Goal: Task Accomplishment & Management: Use online tool/utility

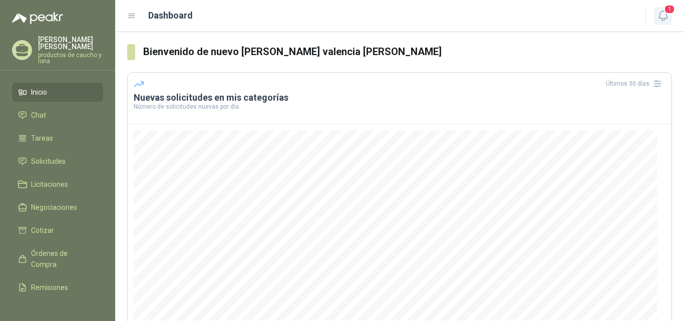
click at [669, 7] on span "1" at bounding box center [669, 10] width 11 height 10
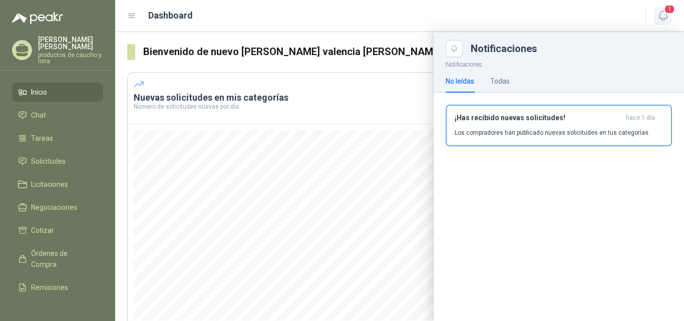
click at [672, 6] on span "1" at bounding box center [669, 10] width 11 height 10
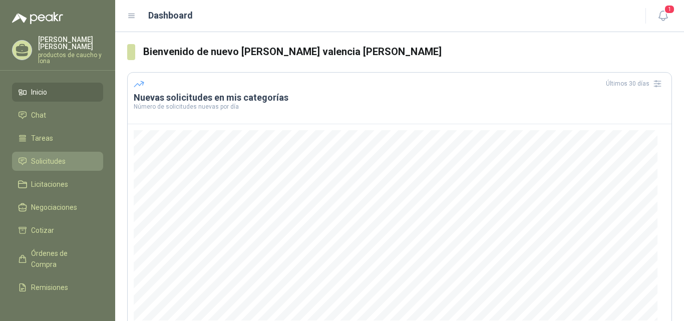
click at [34, 157] on span "Solicitudes" at bounding box center [48, 161] width 35 height 11
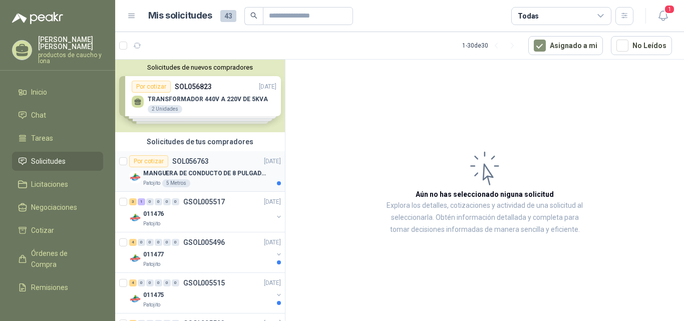
click at [196, 164] on p "SOL056763" at bounding box center [190, 161] width 37 height 7
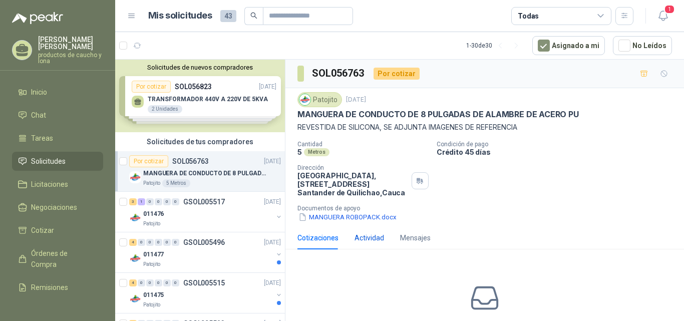
click at [364, 236] on div "Actividad" at bounding box center [369, 237] width 30 height 11
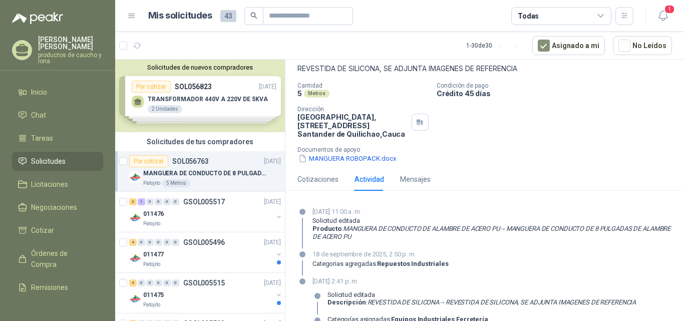
scroll to position [42, 0]
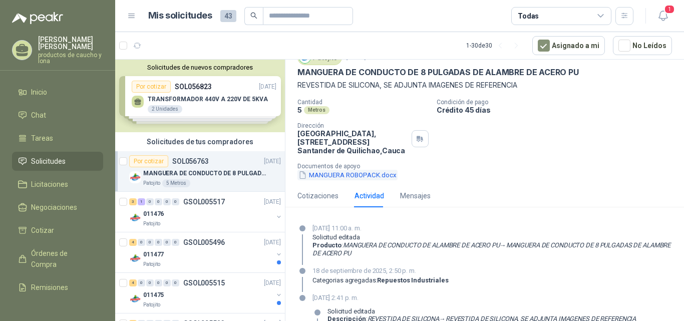
click at [330, 174] on button "MANGUERA ROBOPACK.docx" at bounding box center [347, 175] width 100 height 11
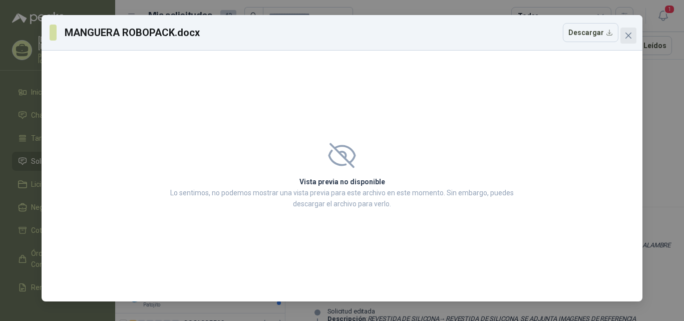
click at [628, 37] on icon "close" at bounding box center [628, 36] width 8 height 8
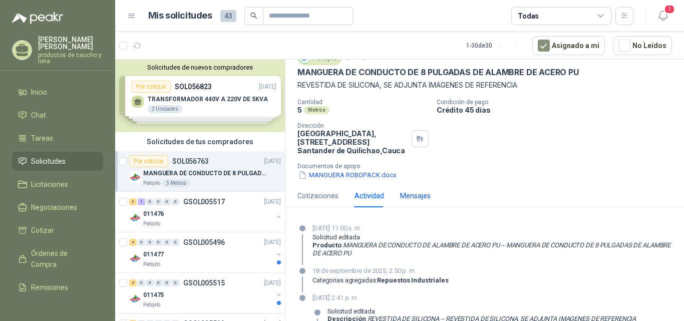
click at [419, 192] on div "Mensajes" at bounding box center [415, 195] width 31 height 11
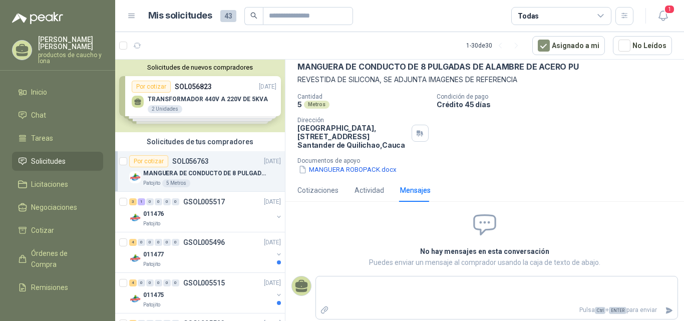
scroll to position [49, 0]
click at [362, 193] on div "Actividad" at bounding box center [369, 189] width 30 height 11
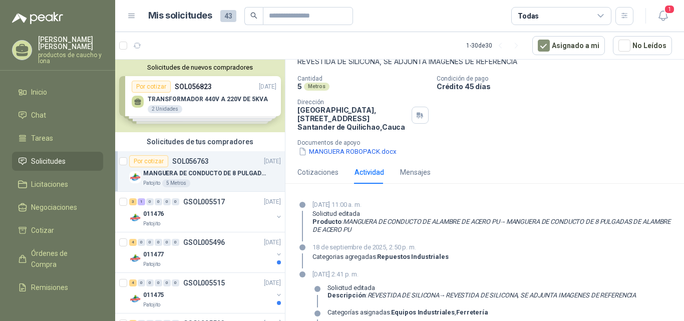
scroll to position [92, 0]
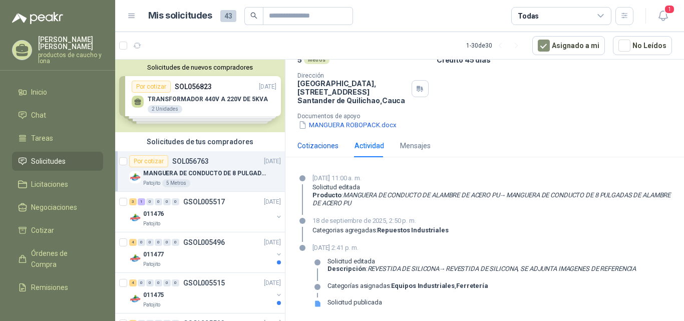
click at [314, 143] on div "Cotizaciones" at bounding box center [317, 145] width 41 height 11
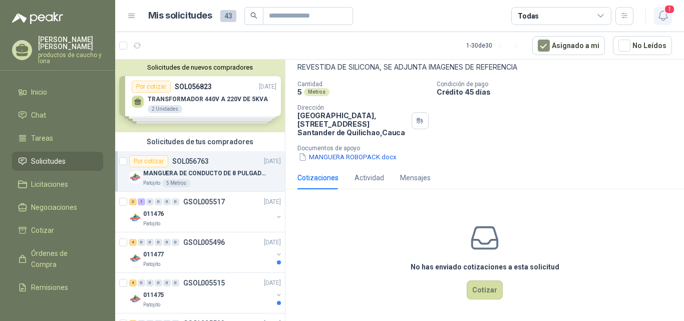
click at [662, 15] on icon "button" at bounding box center [663, 16] width 13 height 13
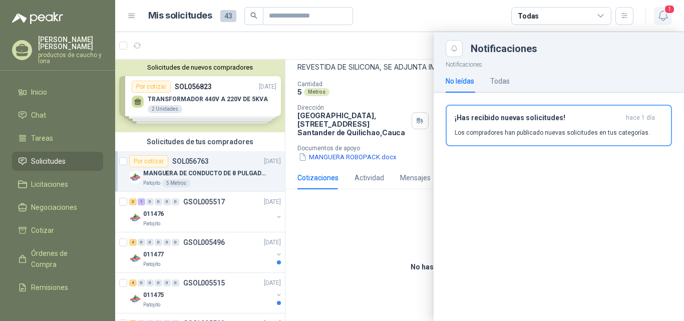
click at [662, 15] on icon "button" at bounding box center [663, 16] width 13 height 13
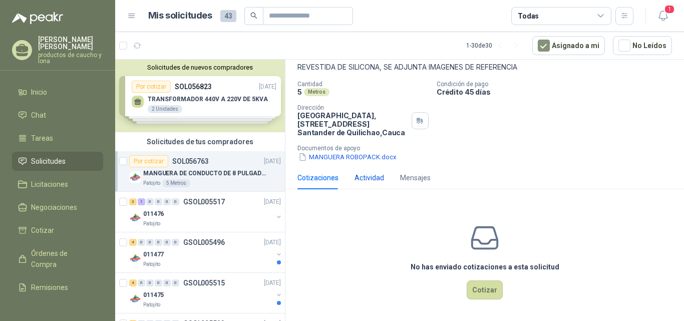
click at [372, 176] on div "Actividad" at bounding box center [369, 177] width 30 height 11
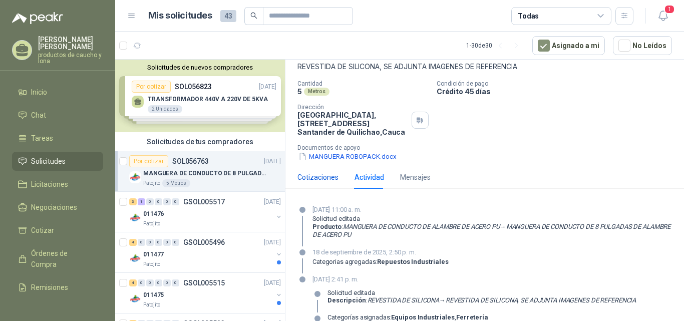
click at [300, 174] on div "Cotizaciones" at bounding box center [317, 177] width 41 height 11
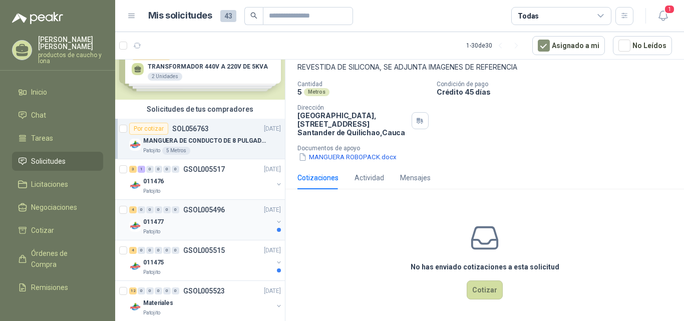
scroll to position [50, 0]
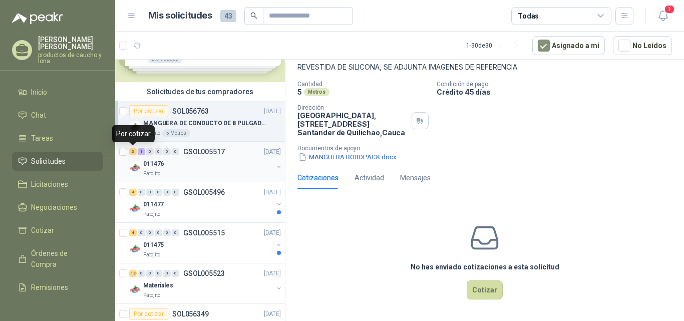
click at [134, 153] on div "3" at bounding box center [133, 151] width 8 height 7
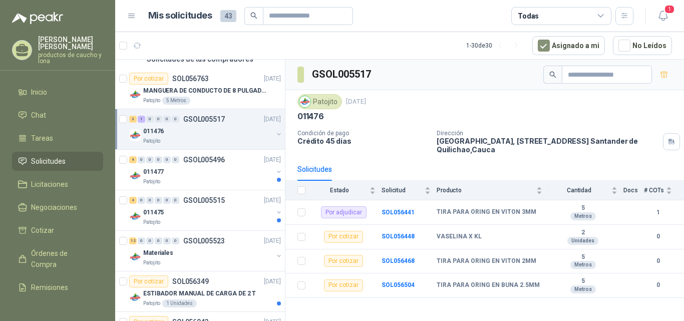
scroll to position [100, 0]
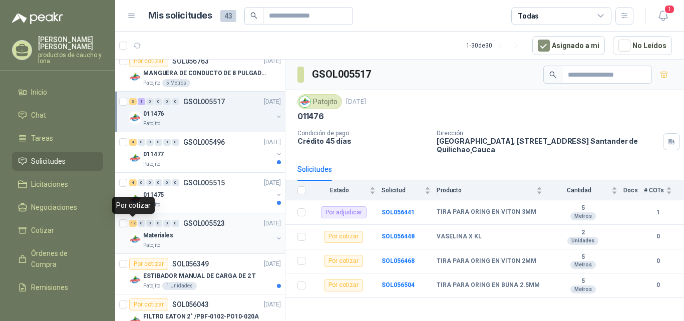
click at [132, 224] on div "12" at bounding box center [133, 223] width 8 height 7
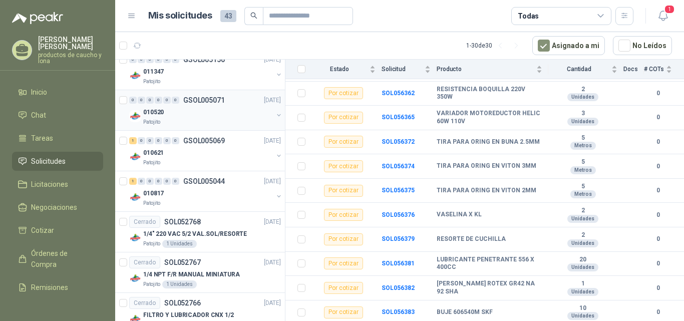
scroll to position [551, 0]
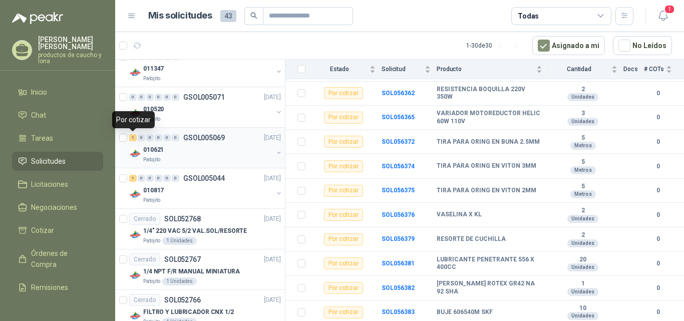
click at [134, 138] on div "1" at bounding box center [133, 137] width 8 height 7
